Goal: Task Accomplishment & Management: Use online tool/utility

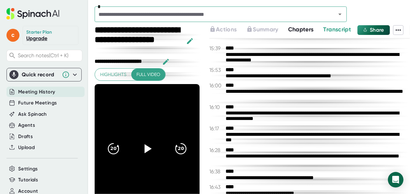
scroll to position [2662, 0]
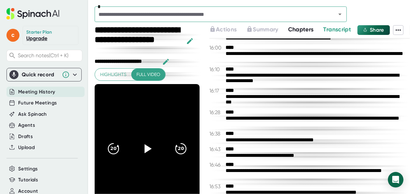
click at [51, 92] on span "Meeting History" at bounding box center [36, 91] width 37 height 7
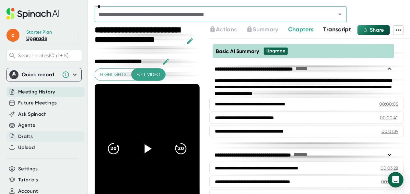
click at [34, 137] on div "Drafts" at bounding box center [45, 136] width 78 height 11
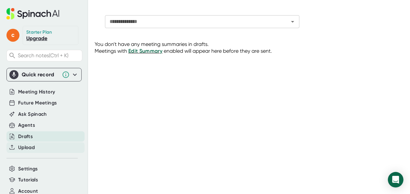
click at [37, 144] on div "Upload" at bounding box center [45, 147] width 78 height 11
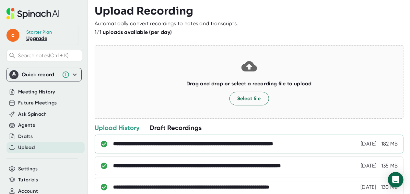
scroll to position [73, 0]
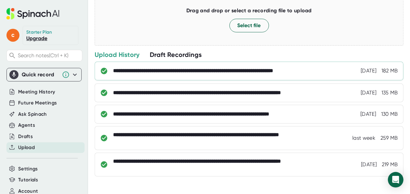
click at [190, 62] on div "**********" at bounding box center [249, 71] width 309 height 19
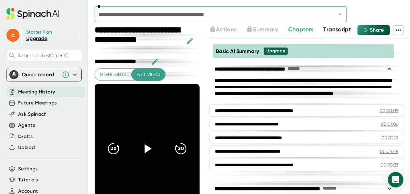
click at [339, 32] on span "Transcript" at bounding box center [337, 29] width 28 height 7
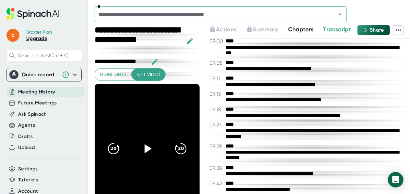
scroll to position [1688, 0]
